Goal: Entertainment & Leisure: Consume media (video, audio)

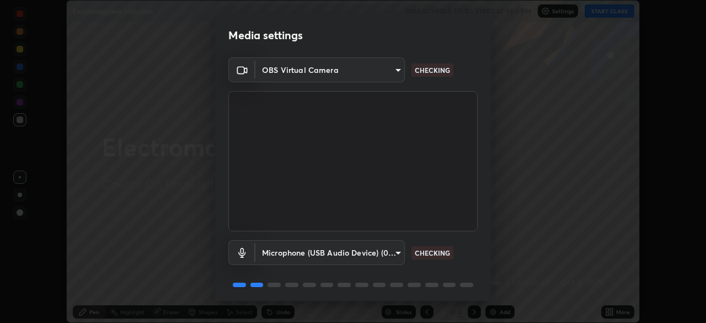
scroll to position [39, 0]
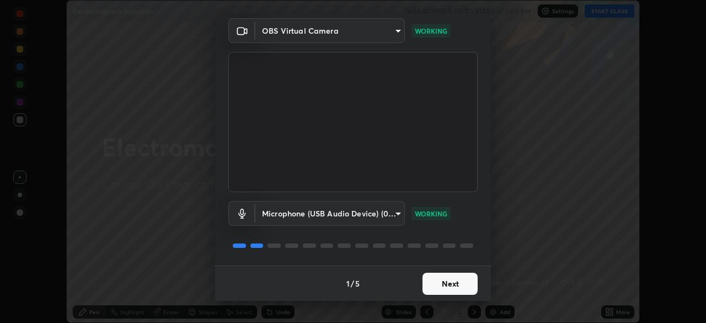
click at [461, 282] on button "Next" at bounding box center [449, 283] width 55 height 22
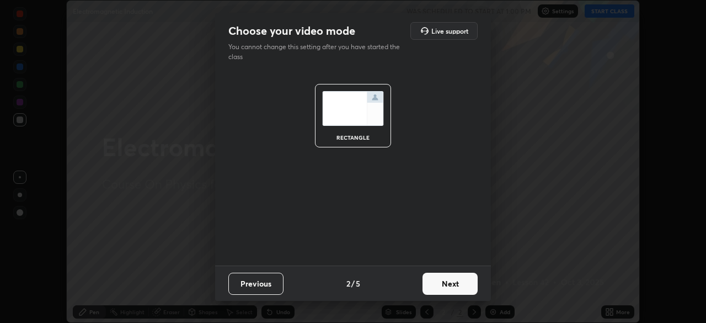
scroll to position [0, 0]
click at [460, 281] on button "Next" at bounding box center [449, 283] width 55 height 22
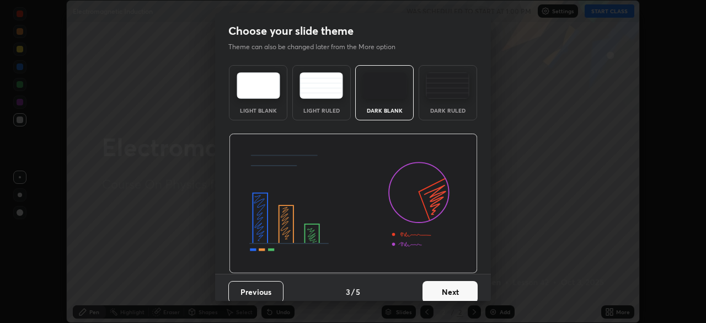
click at [460, 281] on button "Next" at bounding box center [449, 292] width 55 height 22
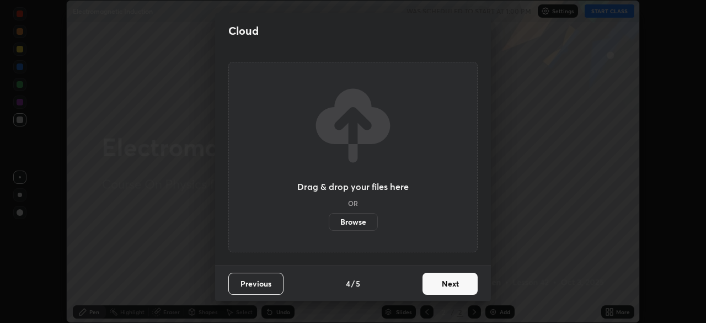
click at [458, 282] on button "Next" at bounding box center [449, 283] width 55 height 22
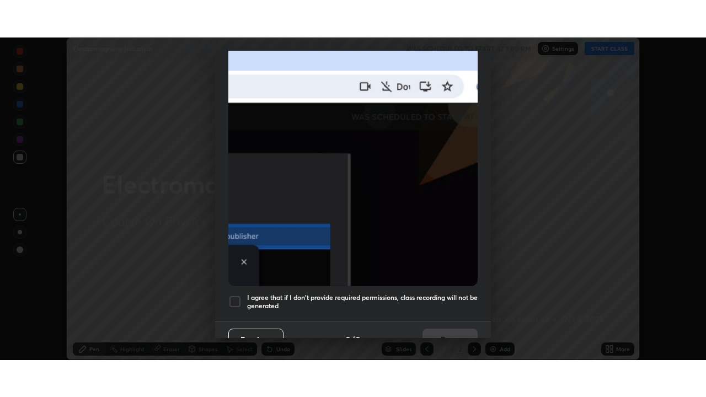
scroll to position [264, 0]
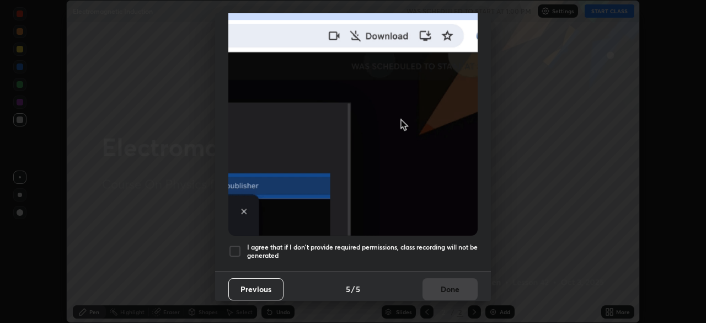
click at [449, 245] on h5 "I agree that if I don't provide required permissions, class recording will not …" at bounding box center [362, 251] width 231 height 17
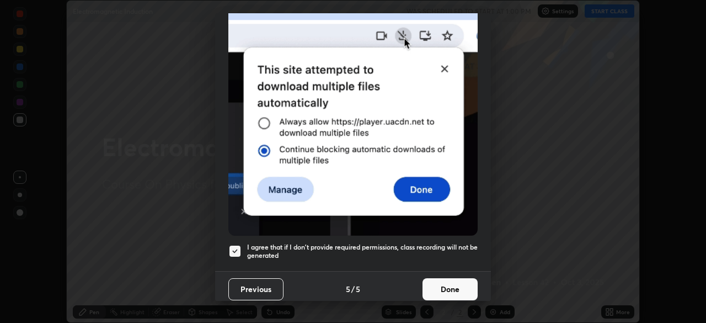
click at [446, 281] on button "Done" at bounding box center [449, 289] width 55 height 22
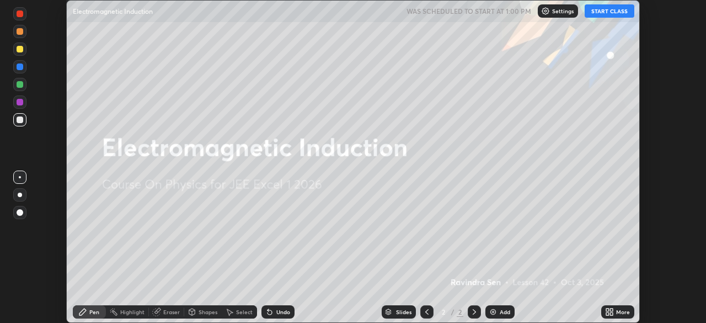
click at [610, 13] on button "START CLASS" at bounding box center [610, 10] width 50 height 13
click at [614, 312] on div "More" at bounding box center [617, 311] width 33 height 13
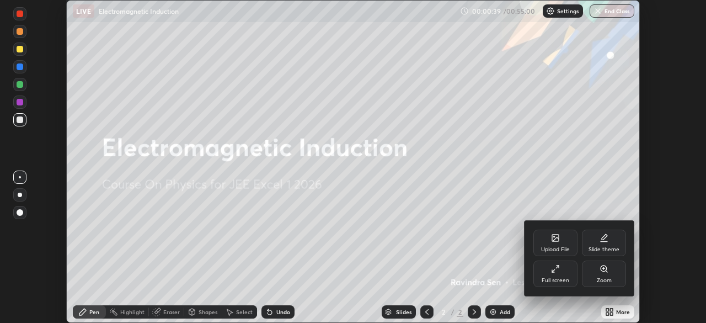
click at [562, 284] on div "Full screen" at bounding box center [555, 273] width 44 height 26
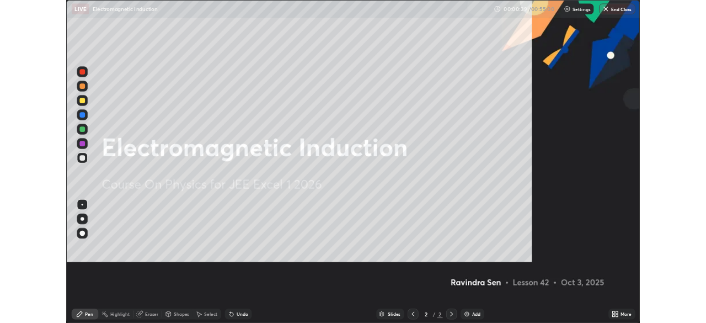
scroll to position [397, 706]
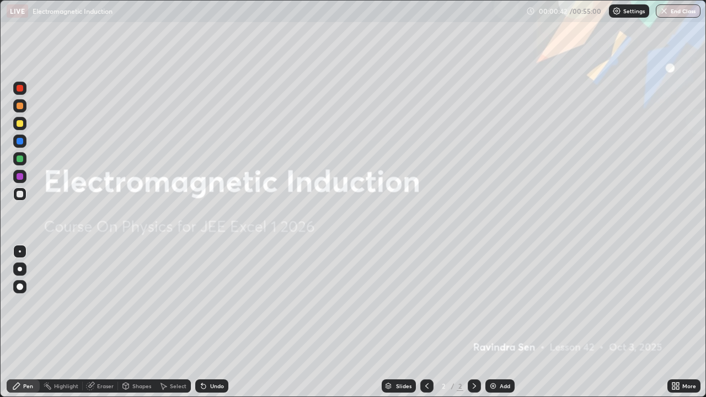
click at [507, 322] on div "Add" at bounding box center [505, 386] width 10 height 6
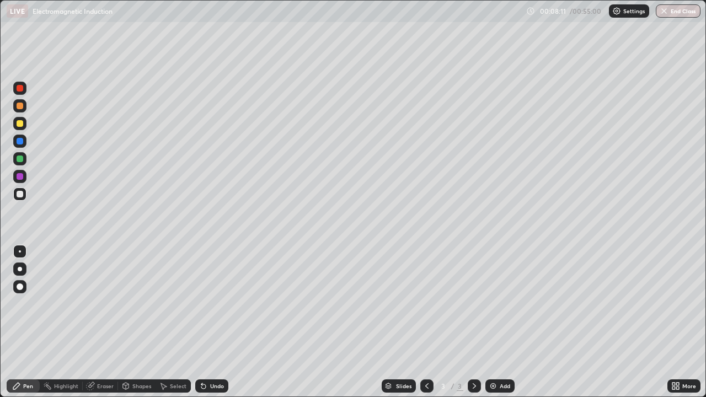
click at [214, 322] on div "Undo" at bounding box center [217, 386] width 14 height 6
click at [489, 322] on img at bounding box center [493, 386] width 9 height 9
click at [210, 322] on div "Undo" at bounding box center [217, 386] width 14 height 6
click at [496, 322] on img at bounding box center [493, 386] width 9 height 9
click at [426, 322] on icon at bounding box center [426, 386] width 9 height 9
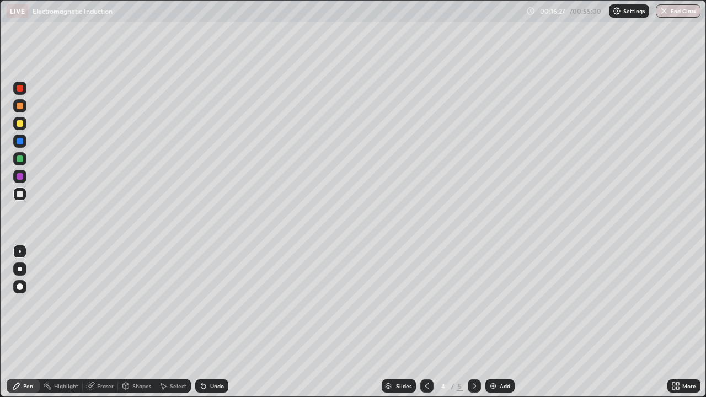
click at [473, 322] on icon at bounding box center [474, 386] width 3 height 6
click at [211, 322] on div "Undo" at bounding box center [217, 386] width 14 height 6
click at [213, 322] on div "Undo" at bounding box center [217, 386] width 14 height 6
click at [211, 322] on div "Undo" at bounding box center [217, 386] width 14 height 6
click at [213, 322] on div "Undo" at bounding box center [217, 386] width 14 height 6
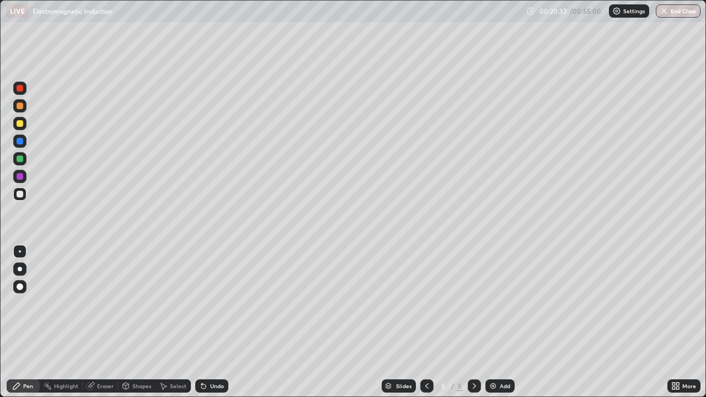
click at [213, 322] on div "Undo" at bounding box center [217, 386] width 14 height 6
click at [211, 322] on div "Undo" at bounding box center [217, 386] width 14 height 6
click at [106, 322] on div "Eraser" at bounding box center [105, 386] width 17 height 6
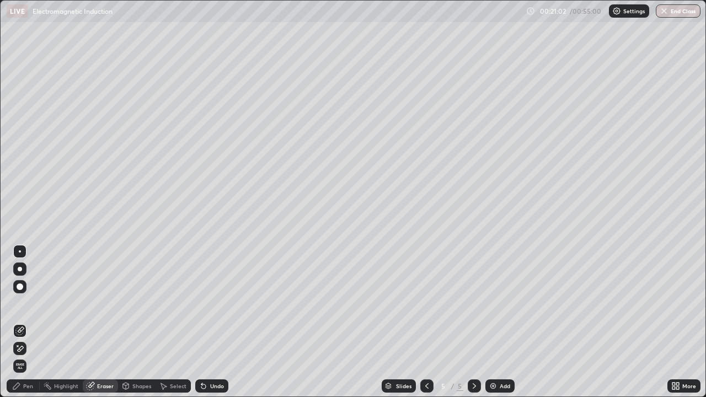
click at [26, 322] on div "Pen" at bounding box center [28, 386] width 10 height 6
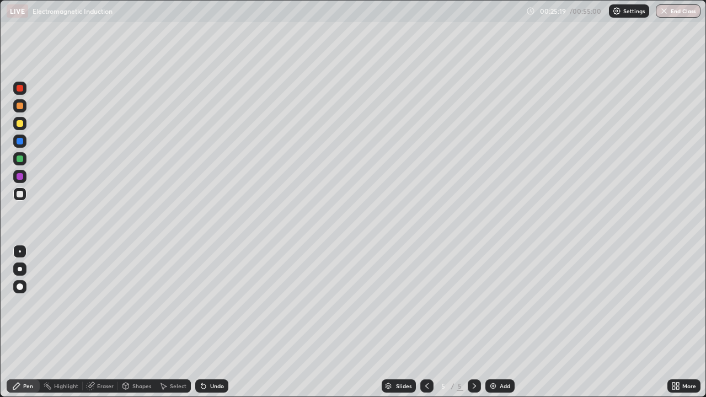
click at [491, 322] on img at bounding box center [493, 386] width 9 height 9
click at [108, 322] on div "Eraser" at bounding box center [105, 386] width 17 height 6
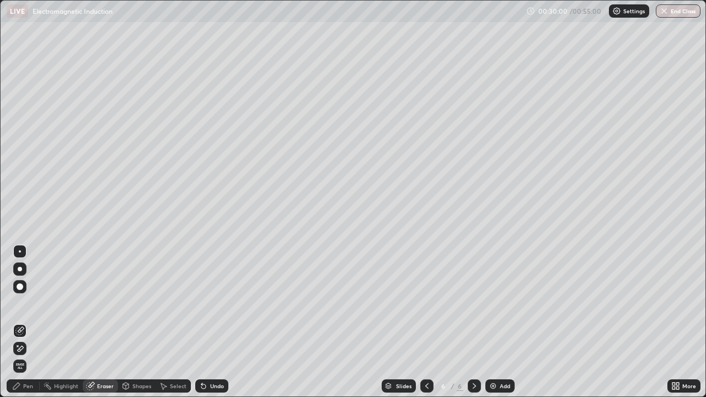
click at [29, 322] on div "Pen" at bounding box center [28, 386] width 10 height 6
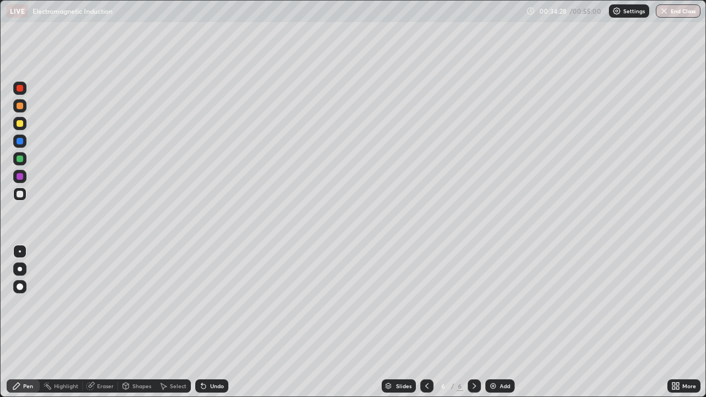
click at [170, 322] on div "Select" at bounding box center [178, 386] width 17 height 6
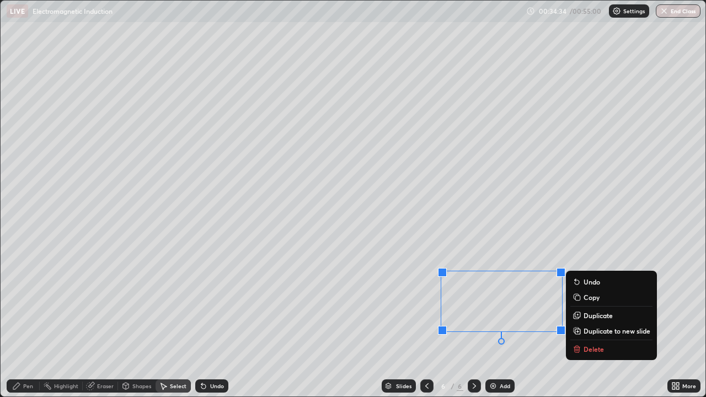
click at [308, 322] on div "0 ° Undo Copy Duplicate Duplicate to new slide Delete" at bounding box center [353, 199] width 705 height 396
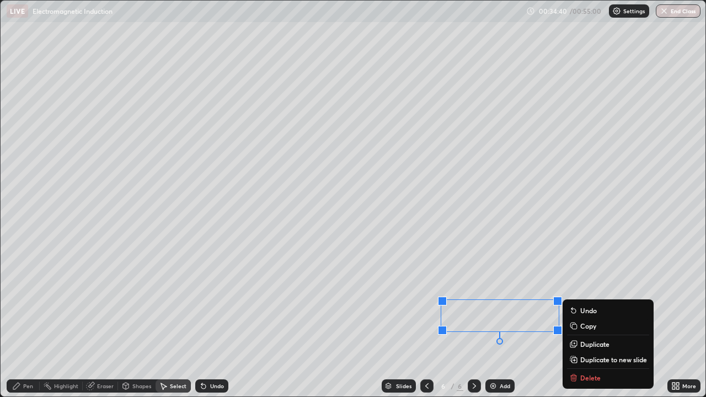
click at [586, 322] on p "Duplicate to new slide" at bounding box center [613, 359] width 67 height 9
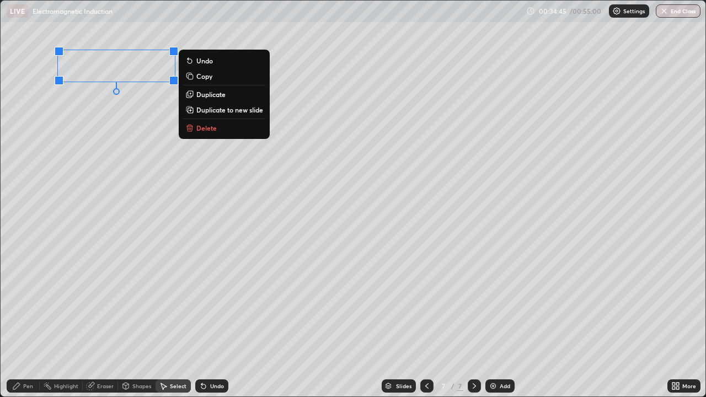
click at [90, 196] on div "0 ° Undo Copy Duplicate Duplicate to new slide Delete" at bounding box center [353, 199] width 705 height 396
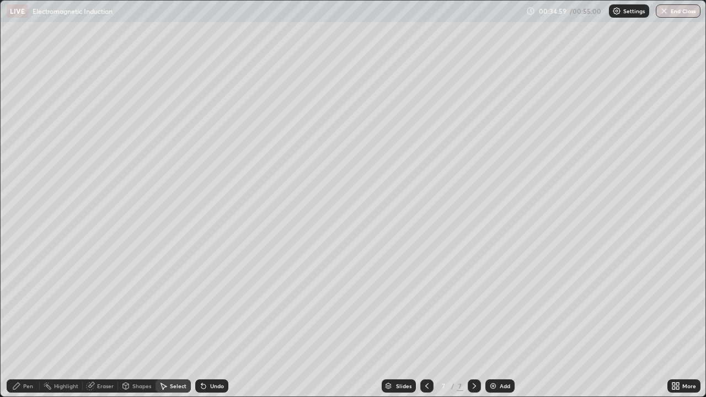
click at [30, 322] on div "Pen" at bounding box center [28, 386] width 10 height 6
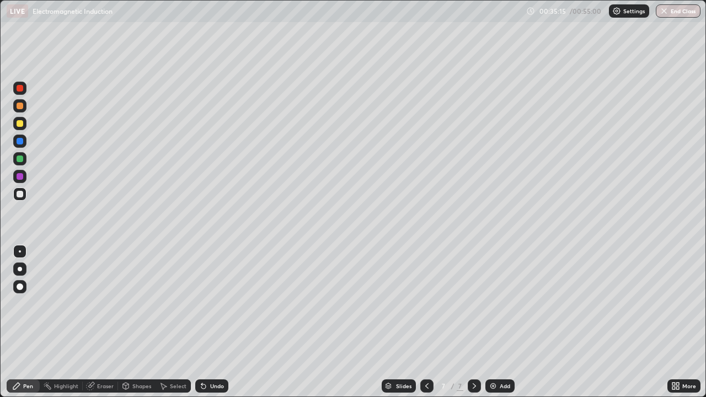
click at [426, 322] on icon at bounding box center [426, 386] width 9 height 9
click at [473, 322] on icon at bounding box center [474, 386] width 9 height 9
click at [426, 322] on icon at bounding box center [426, 386] width 9 height 9
click at [473, 322] on icon at bounding box center [474, 386] width 3 height 6
click at [422, 322] on icon at bounding box center [426, 386] width 9 height 9
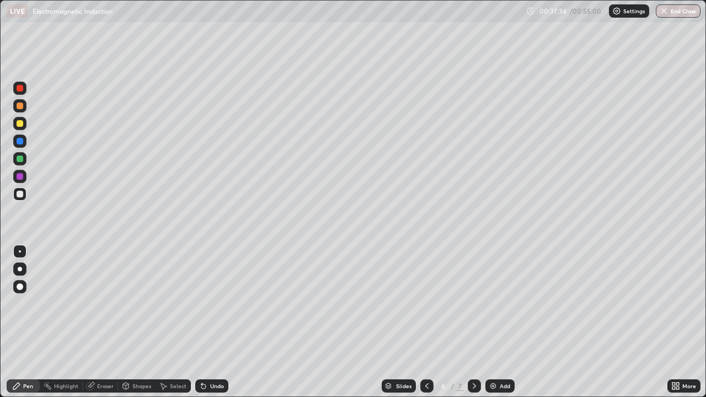
click at [474, 322] on div at bounding box center [474, 385] width 13 height 13
click at [426, 322] on icon at bounding box center [426, 386] width 3 height 6
click at [109, 322] on div "Eraser" at bounding box center [105, 386] width 17 height 6
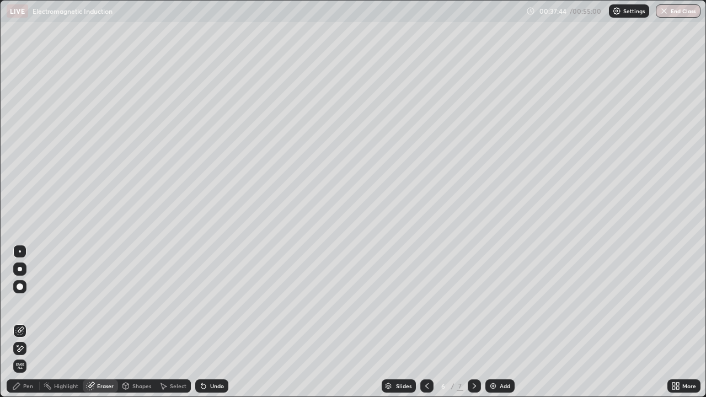
click at [170, 322] on div "Select" at bounding box center [178, 386] width 17 height 6
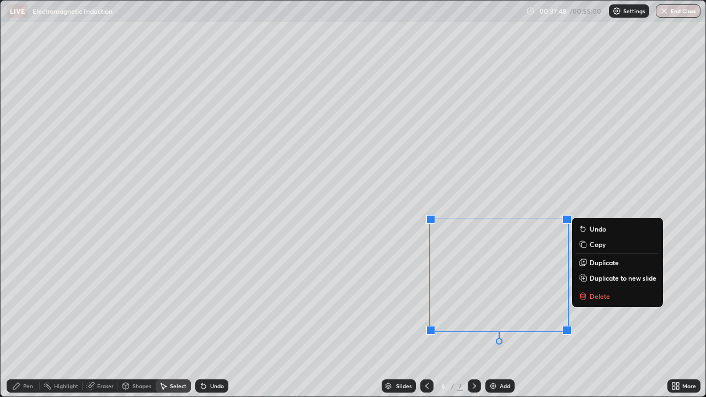
click at [595, 296] on p "Delete" at bounding box center [600, 296] width 20 height 9
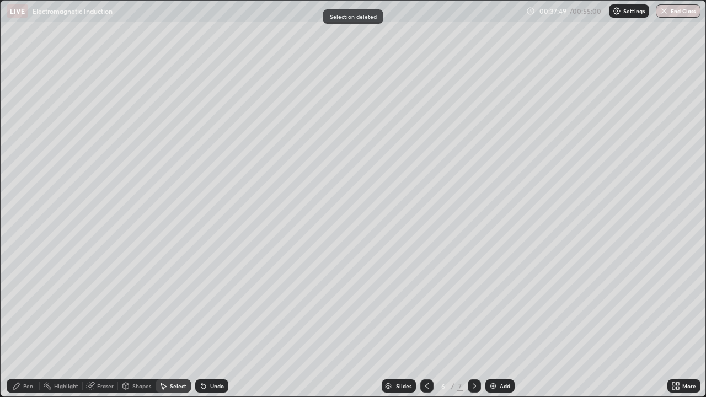
click at [34, 322] on div "Pen" at bounding box center [23, 385] width 33 height 13
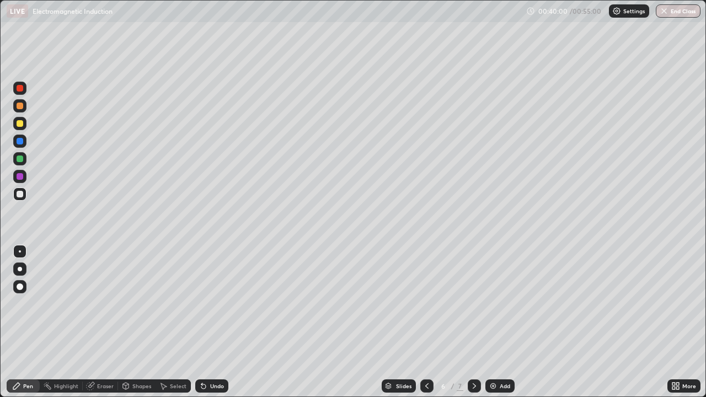
click at [473, 322] on icon at bounding box center [474, 386] width 9 height 9
click at [172, 322] on div "Select" at bounding box center [178, 386] width 17 height 6
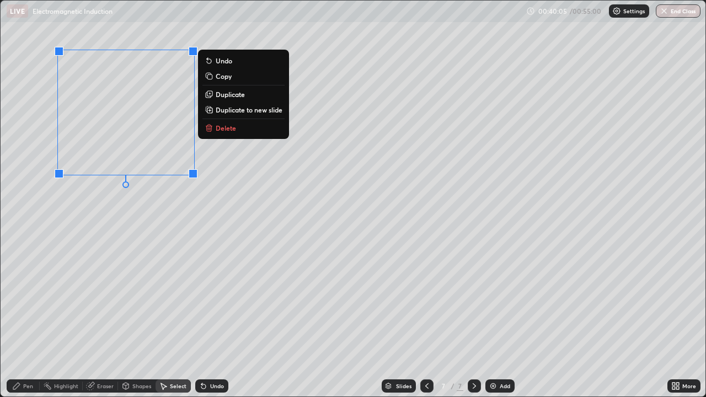
click at [228, 129] on p "Delete" at bounding box center [226, 128] width 20 height 9
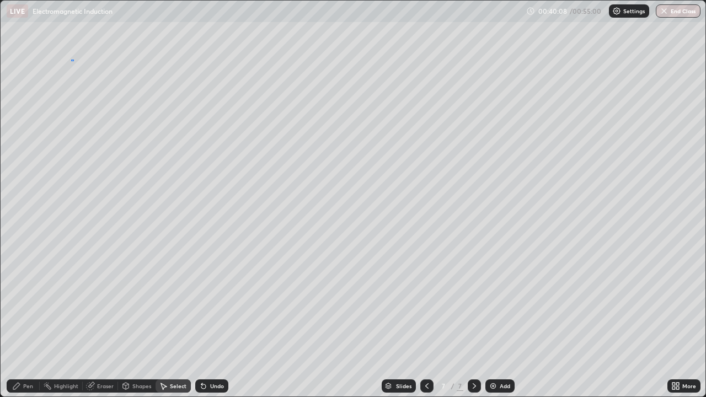
click at [71, 60] on div "0 ° Undo Copy Duplicate Duplicate to new slide Delete" at bounding box center [353, 199] width 705 height 396
click at [24, 322] on div "Pen" at bounding box center [28, 386] width 10 height 6
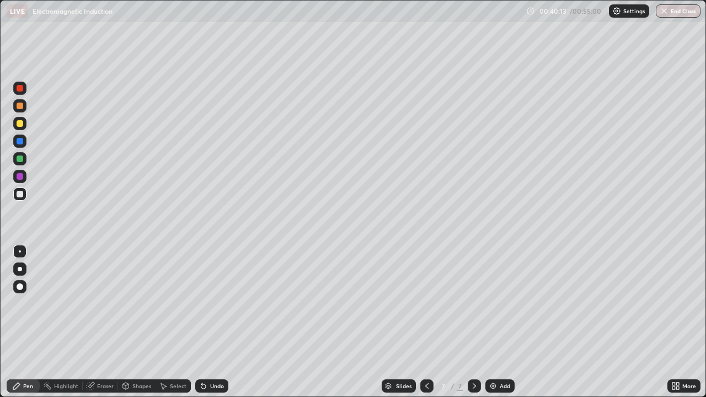
click at [425, 322] on icon at bounding box center [426, 386] width 9 height 9
click at [473, 322] on icon at bounding box center [474, 386] width 3 height 6
click at [105, 322] on div "Eraser" at bounding box center [105, 386] width 17 height 6
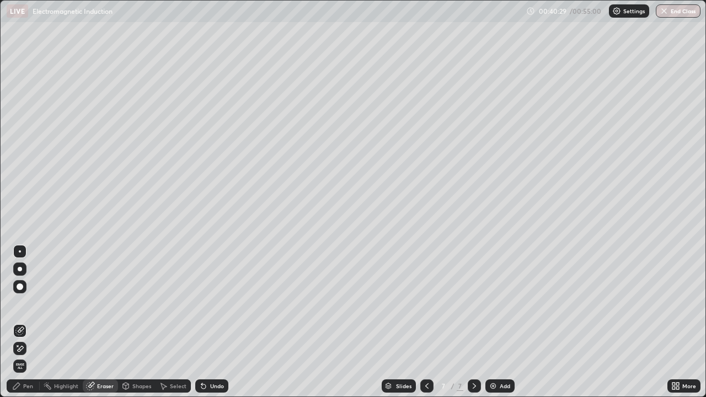
click at [25, 322] on div "Pen" at bounding box center [28, 386] width 10 height 6
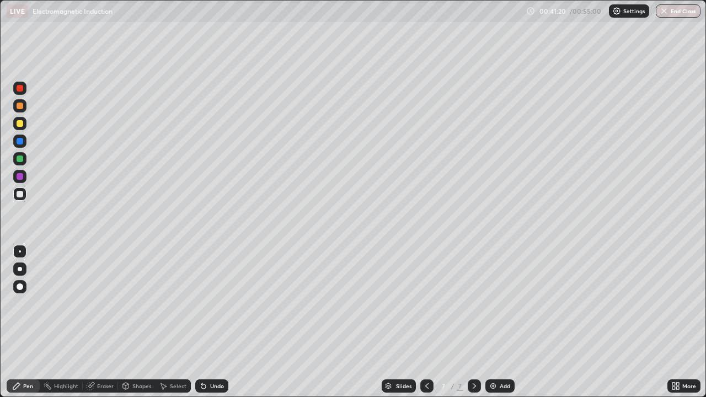
click at [425, 322] on icon at bounding box center [426, 386] width 3 height 6
click at [473, 322] on icon at bounding box center [474, 386] width 9 height 9
click at [426, 322] on icon at bounding box center [426, 386] width 9 height 9
click at [470, 322] on icon at bounding box center [474, 386] width 9 height 9
click at [212, 322] on div "Undo" at bounding box center [217, 386] width 14 height 6
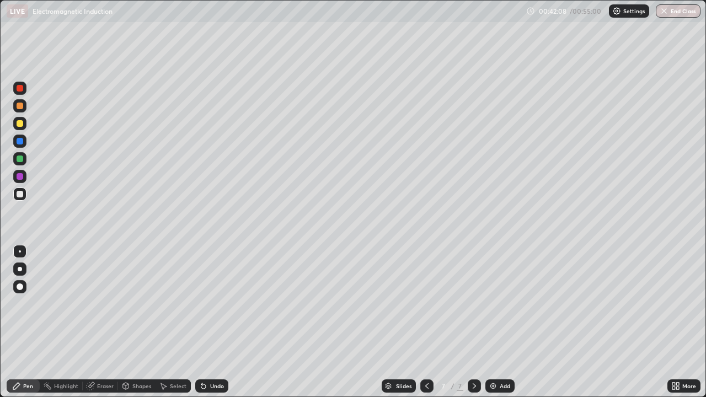
click at [211, 322] on div "Undo" at bounding box center [217, 386] width 14 height 6
click at [206, 322] on icon at bounding box center [203, 386] width 9 height 9
click at [427, 322] on icon at bounding box center [426, 386] width 9 height 9
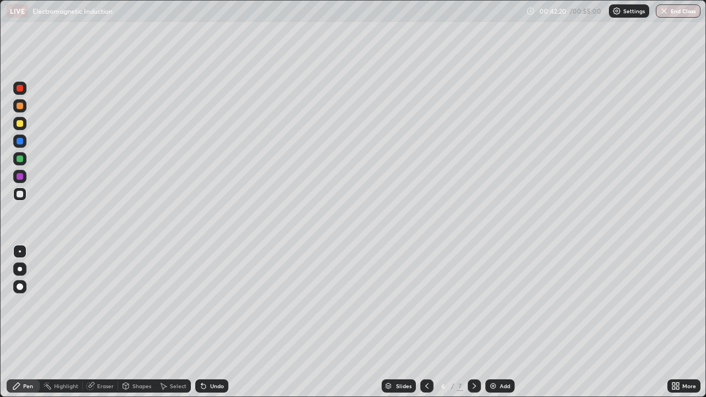
click at [475, 322] on icon at bounding box center [474, 386] width 9 height 9
click at [97, 322] on div "Eraser" at bounding box center [105, 386] width 17 height 6
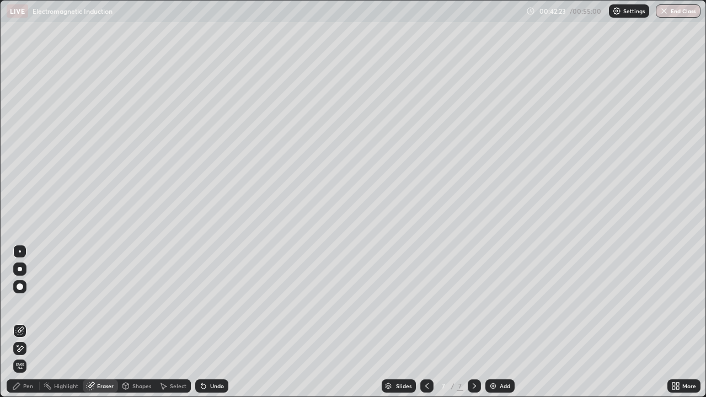
click at [24, 322] on div "Pen" at bounding box center [28, 386] width 10 height 6
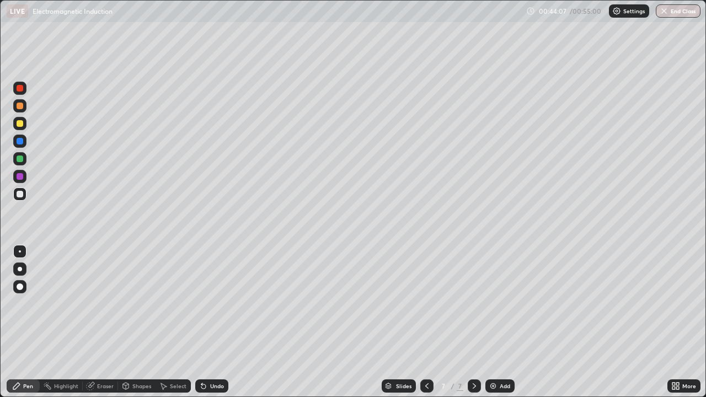
click at [422, 322] on icon at bounding box center [426, 386] width 9 height 9
click at [473, 322] on div at bounding box center [474, 385] width 13 height 13
click at [213, 322] on div "Undo" at bounding box center [217, 386] width 14 height 6
click at [217, 322] on div "Undo" at bounding box center [217, 386] width 14 height 6
click at [425, 322] on icon at bounding box center [426, 386] width 9 height 9
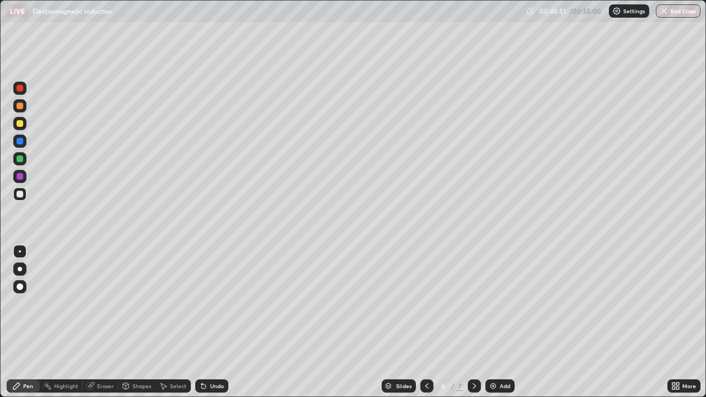
click at [468, 322] on div at bounding box center [474, 385] width 13 height 13
click at [212, 322] on div "Undo" at bounding box center [217, 386] width 14 height 6
click at [426, 322] on icon at bounding box center [426, 386] width 9 height 9
click at [473, 322] on icon at bounding box center [474, 386] width 9 height 9
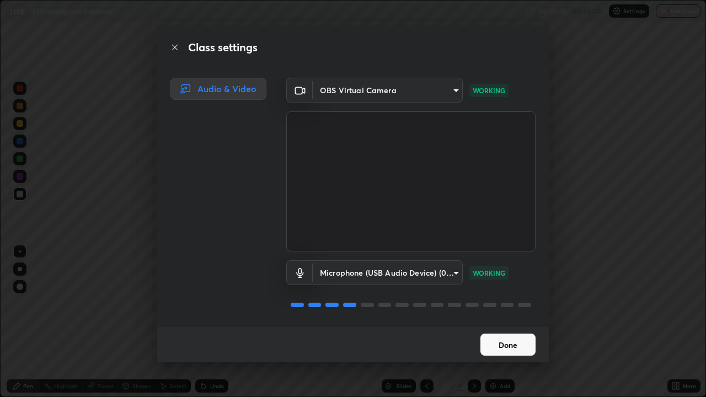
click at [491, 322] on button "Done" at bounding box center [507, 345] width 55 height 22
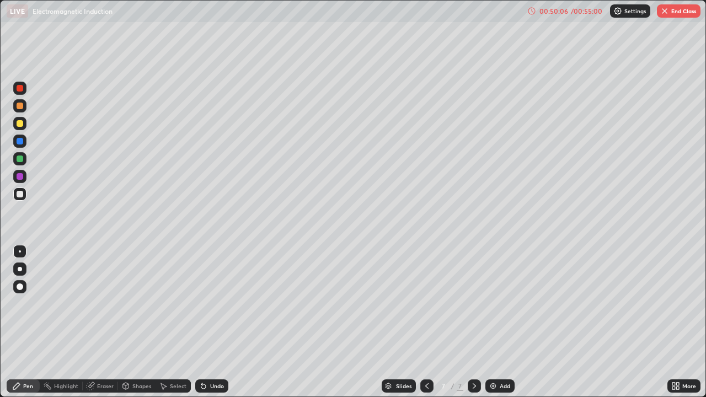
click at [670, 11] on button "End Class" at bounding box center [679, 10] width 44 height 13
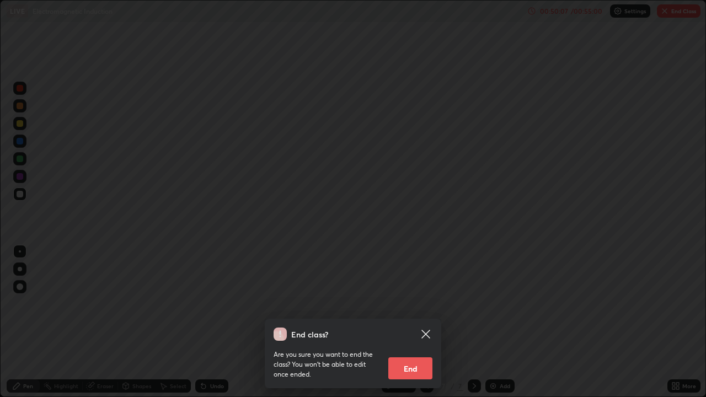
click at [411, 322] on button "End" at bounding box center [410, 368] width 44 height 22
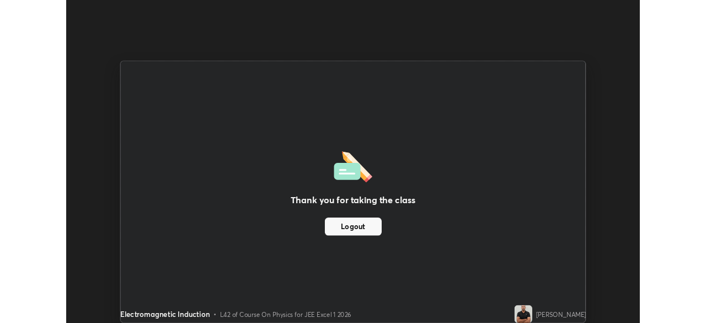
scroll to position [54831, 54448]
